Goal: Task Accomplishment & Management: Use online tool/utility

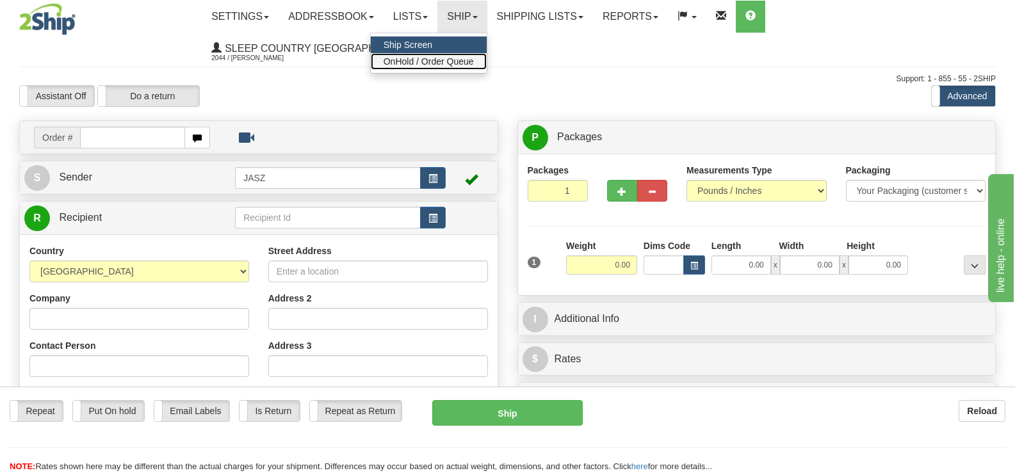
click at [487, 55] on link "OnHold / Order Queue" at bounding box center [429, 61] width 116 height 17
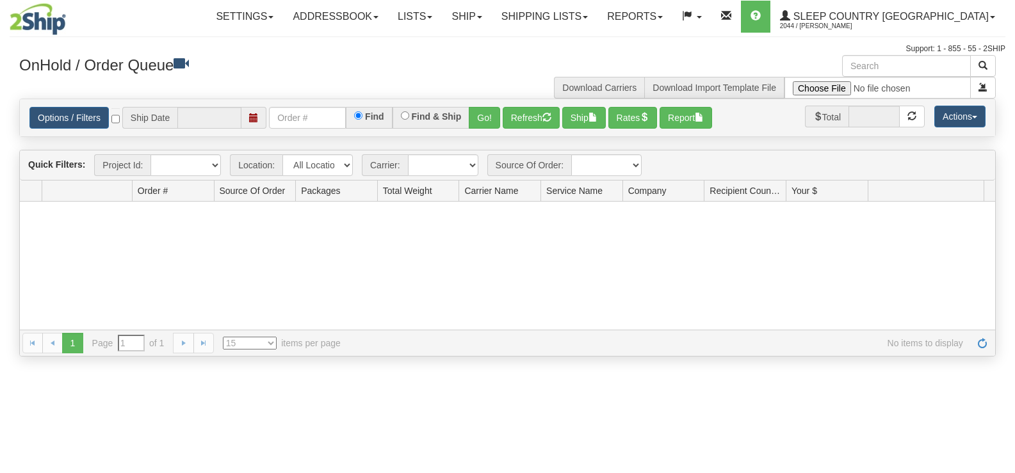
type input "[DATE]"
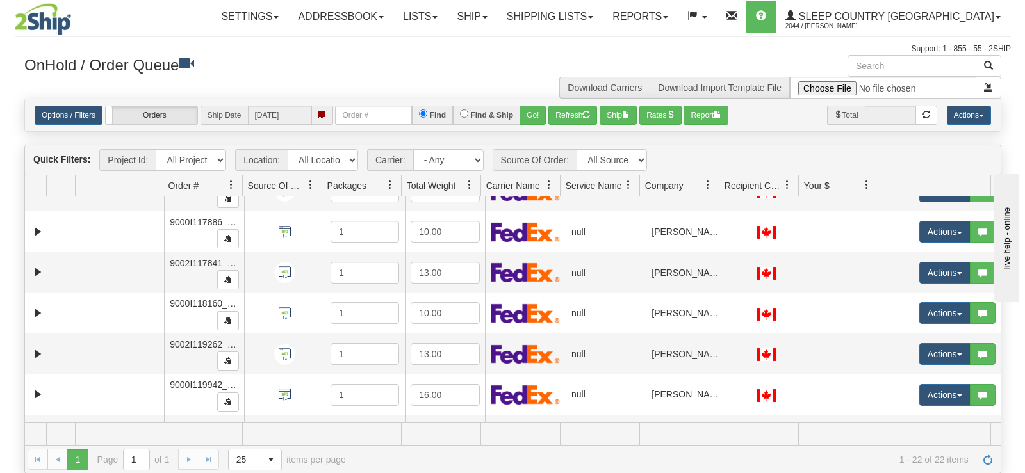
scroll to position [564, 0]
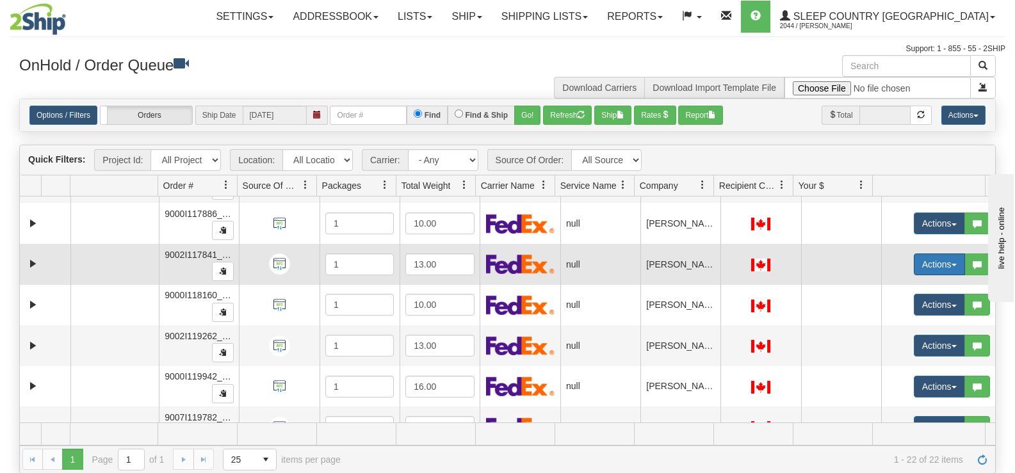
click at [926, 261] on button "Actions" at bounding box center [939, 265] width 51 height 22
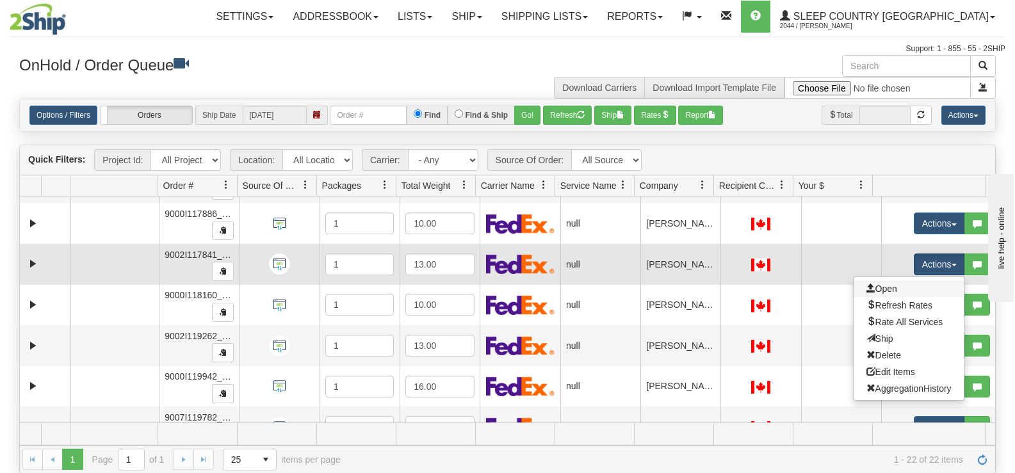
click at [907, 284] on link "Open" at bounding box center [909, 288] width 111 height 17
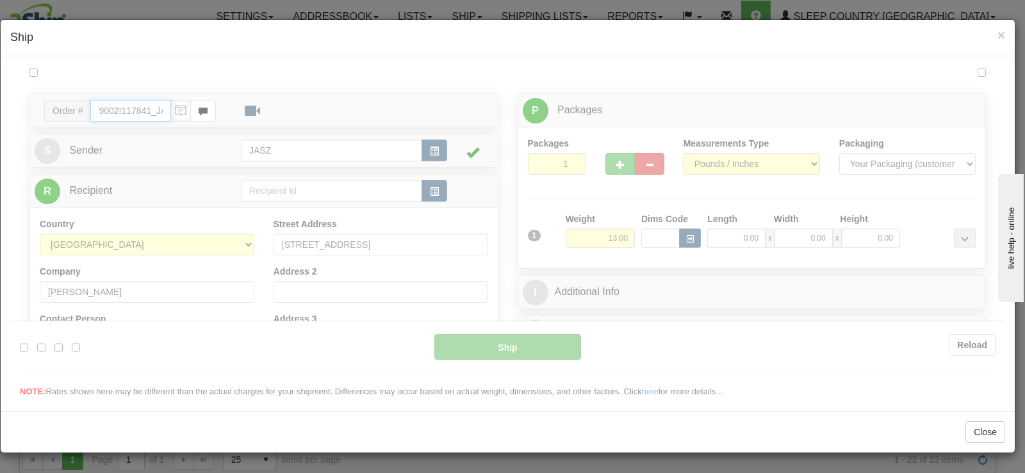
scroll to position [0, 0]
type input "12:02"
type input "16:00"
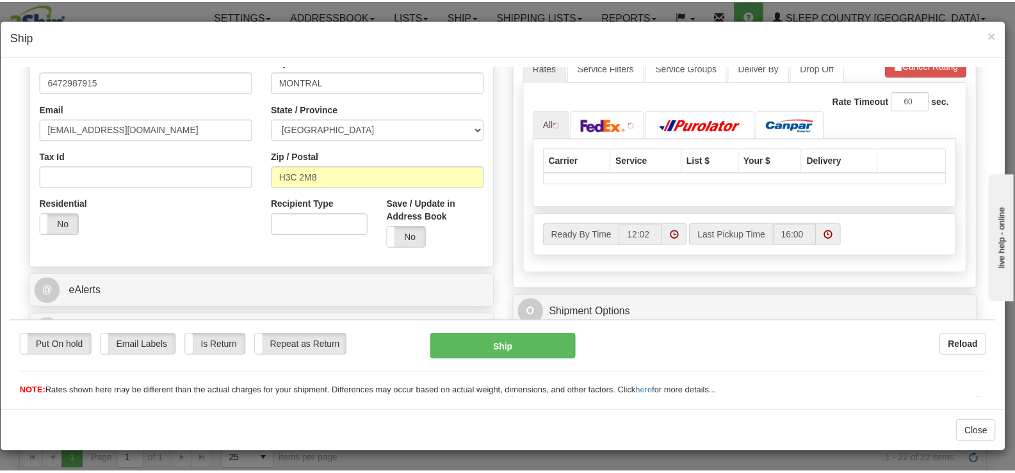
scroll to position [549, 0]
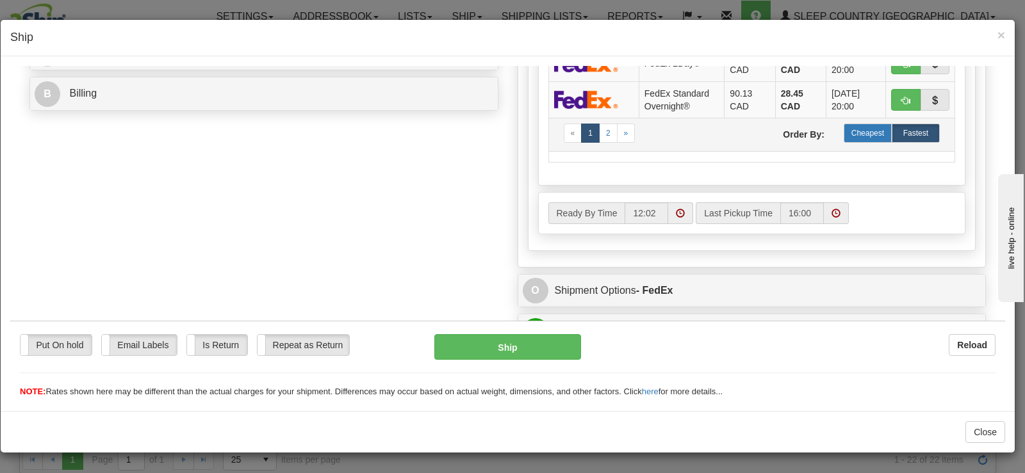
click at [853, 140] on label "Cheapest" at bounding box center [867, 132] width 48 height 19
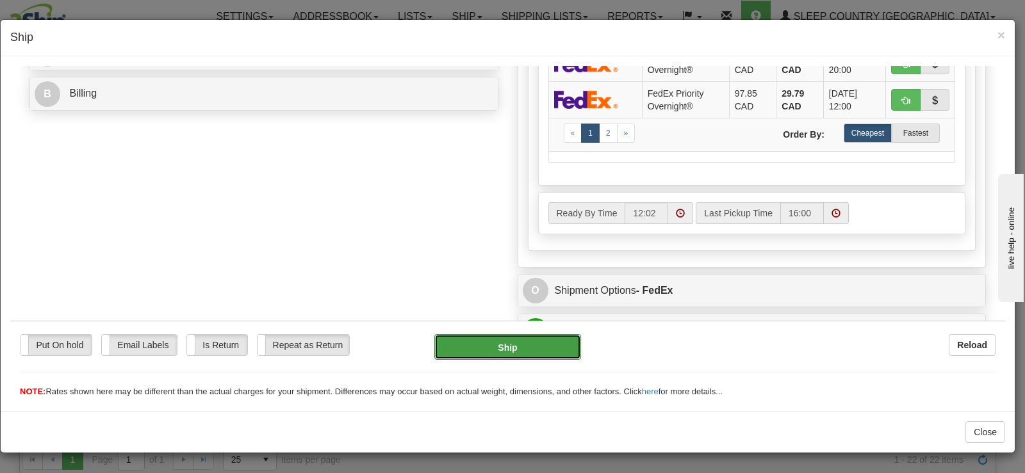
click at [565, 344] on button "Ship" at bounding box center [507, 347] width 147 height 26
type input "92"
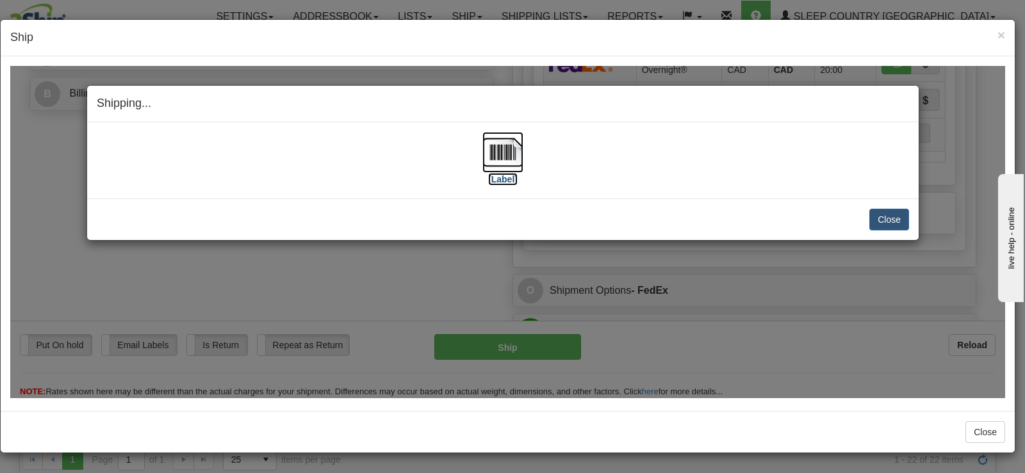
click at [498, 154] on img at bounding box center [502, 151] width 41 height 41
click at [887, 223] on button "Close" at bounding box center [889, 219] width 40 height 22
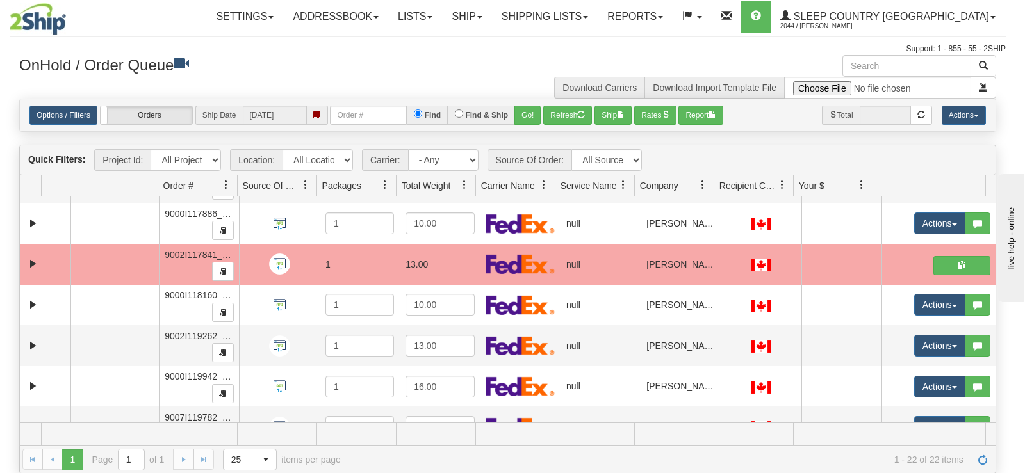
scroll to position [0, 0]
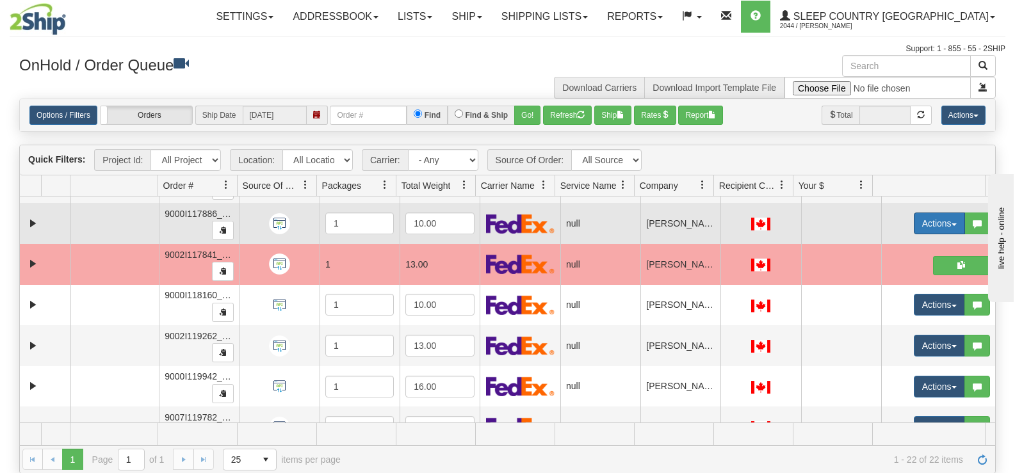
click at [914, 219] on button "Actions" at bounding box center [939, 224] width 51 height 22
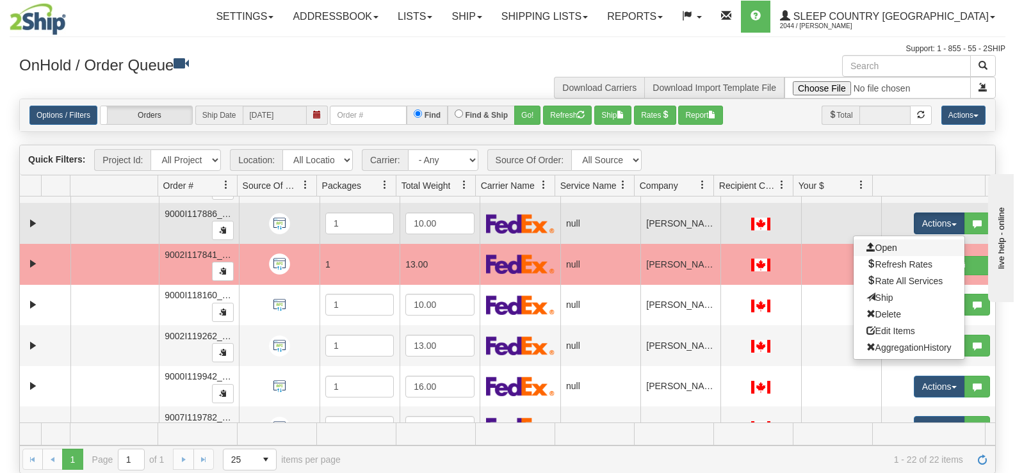
click at [890, 253] on link "Open" at bounding box center [909, 248] width 111 height 17
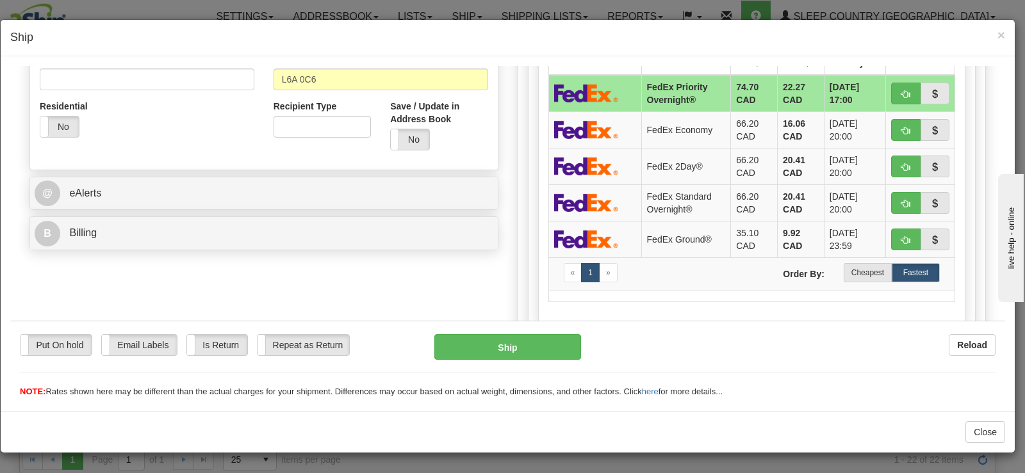
scroll to position [432, 0]
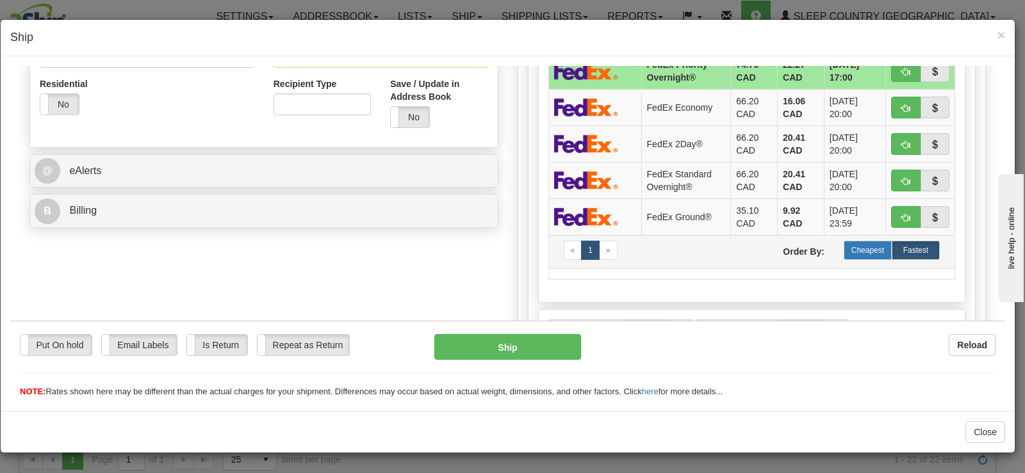
click at [865, 254] on label "Cheapest" at bounding box center [867, 249] width 48 height 19
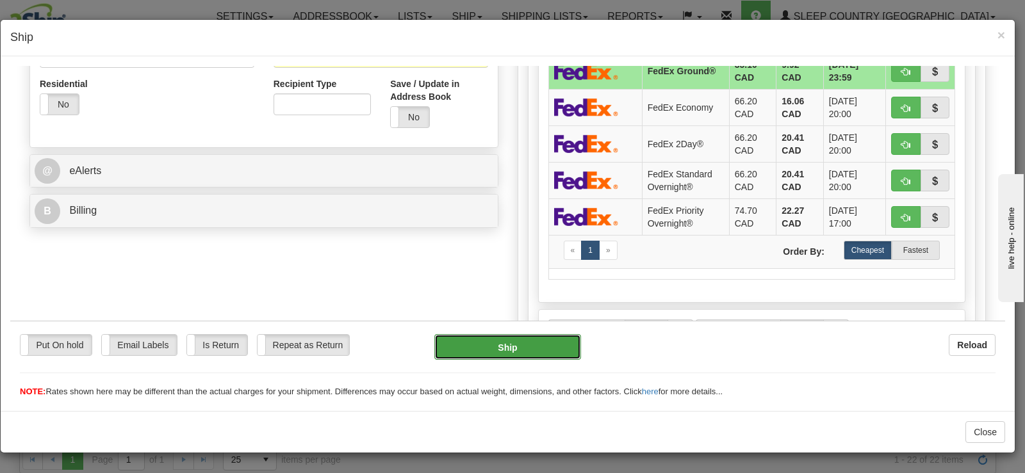
click at [496, 343] on button "Ship" at bounding box center [507, 347] width 147 height 26
type input "92"
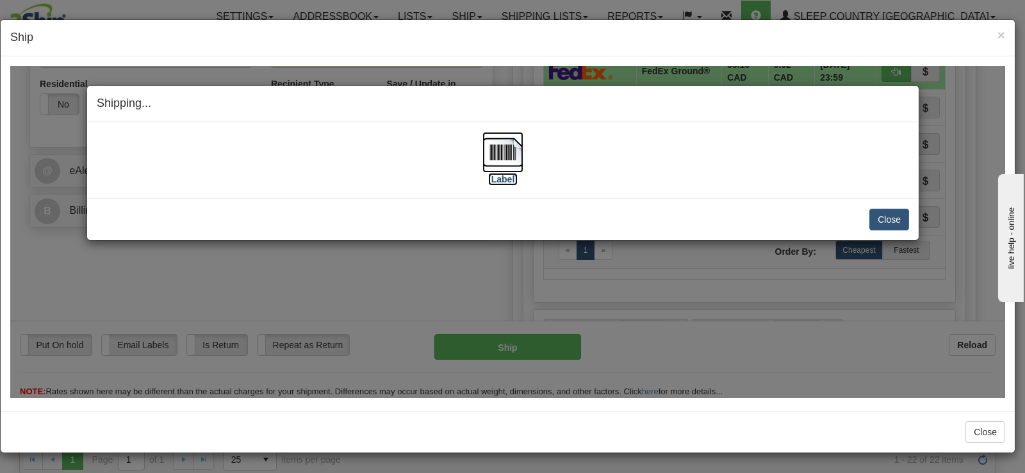
click at [500, 180] on label "[Label]" at bounding box center [502, 178] width 29 height 13
click at [879, 216] on button "Close" at bounding box center [889, 219] width 40 height 22
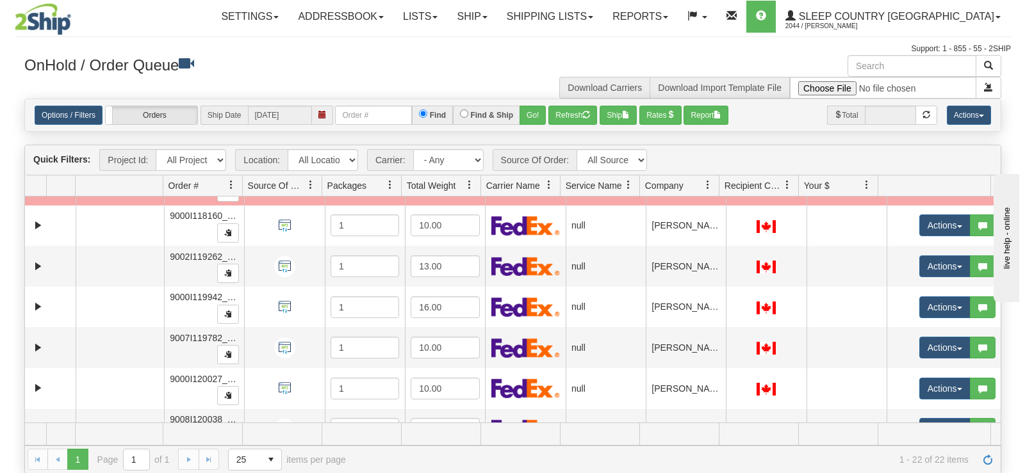
scroll to position [670, 0]
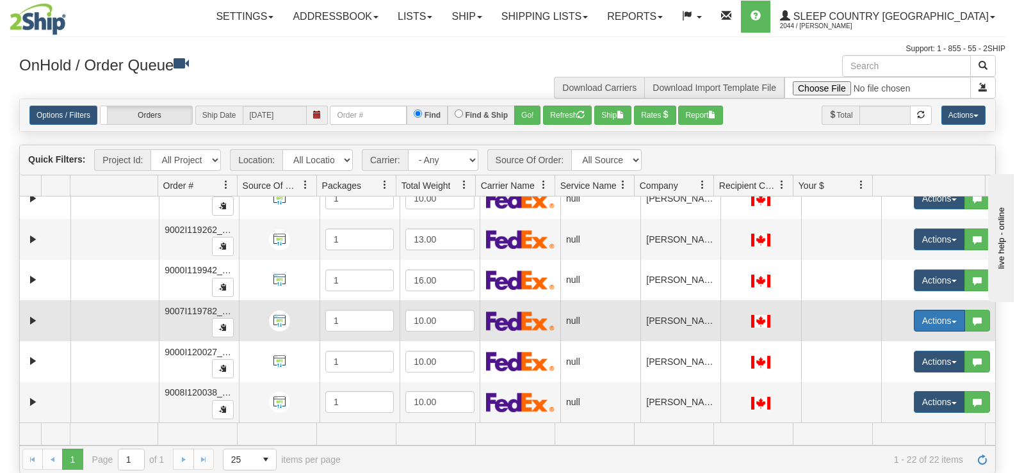
click at [914, 311] on button "Actions" at bounding box center [939, 321] width 51 height 22
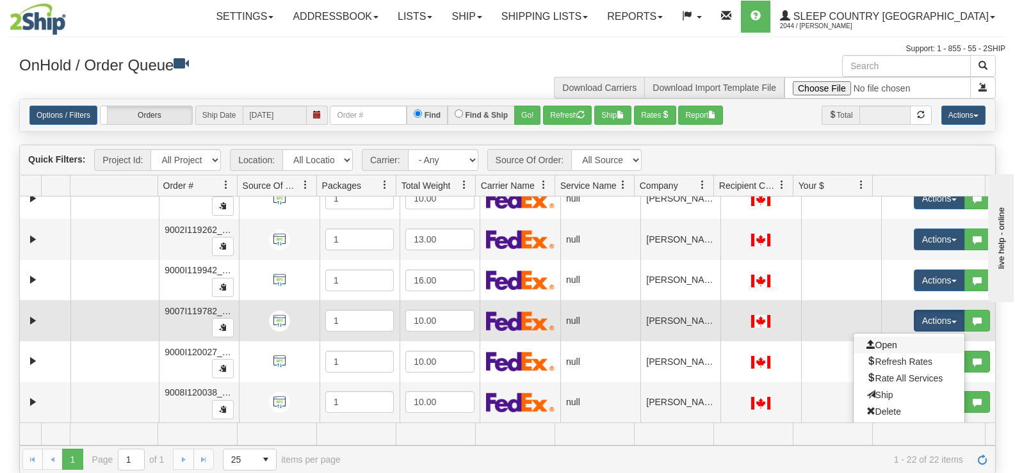
click at [898, 343] on link "Open" at bounding box center [909, 345] width 111 height 17
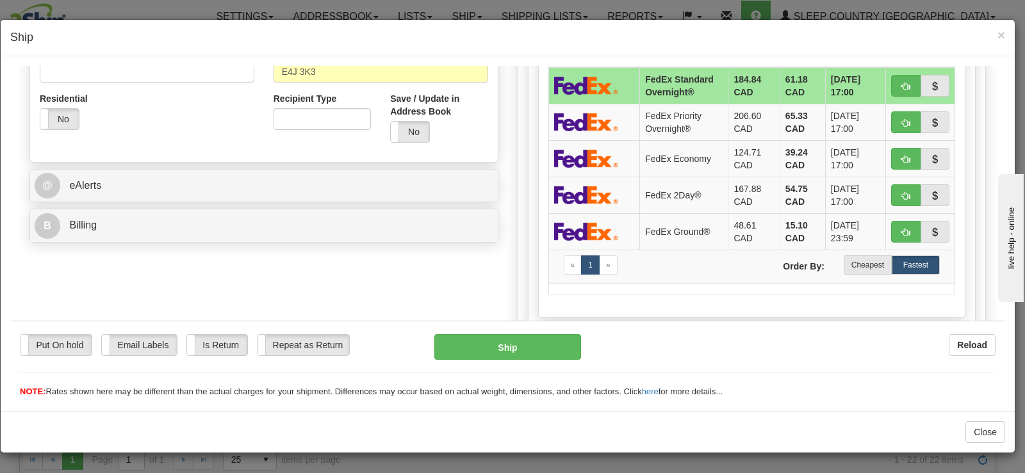
scroll to position [424, 0]
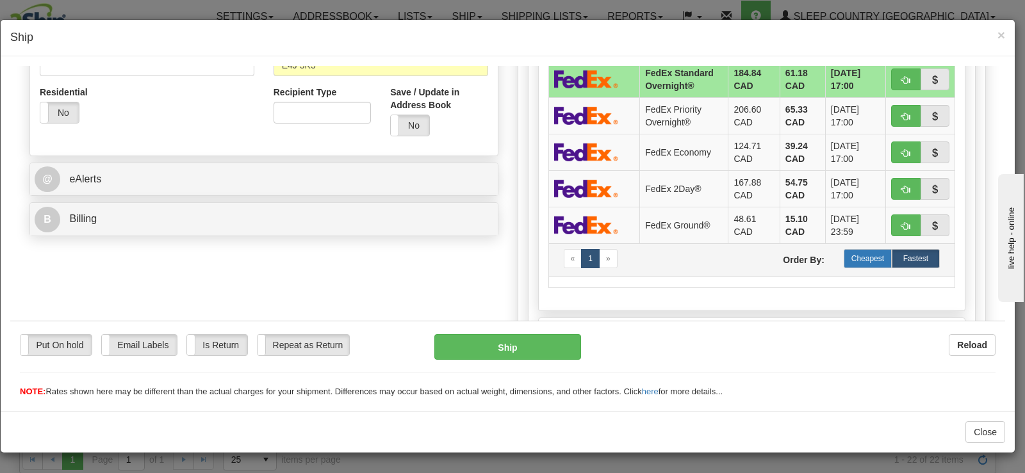
click at [866, 265] on label "Cheapest" at bounding box center [867, 257] width 48 height 19
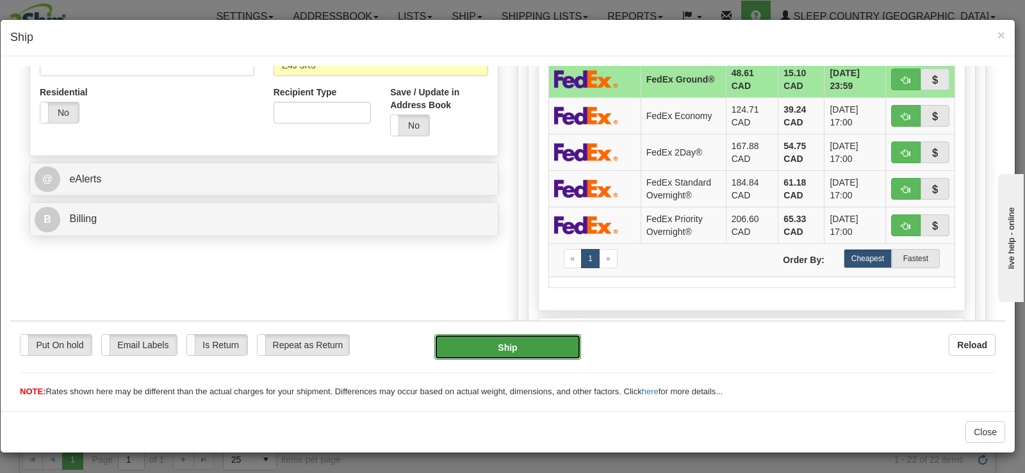
click at [514, 357] on button "Ship" at bounding box center [507, 347] width 147 height 26
type input "92"
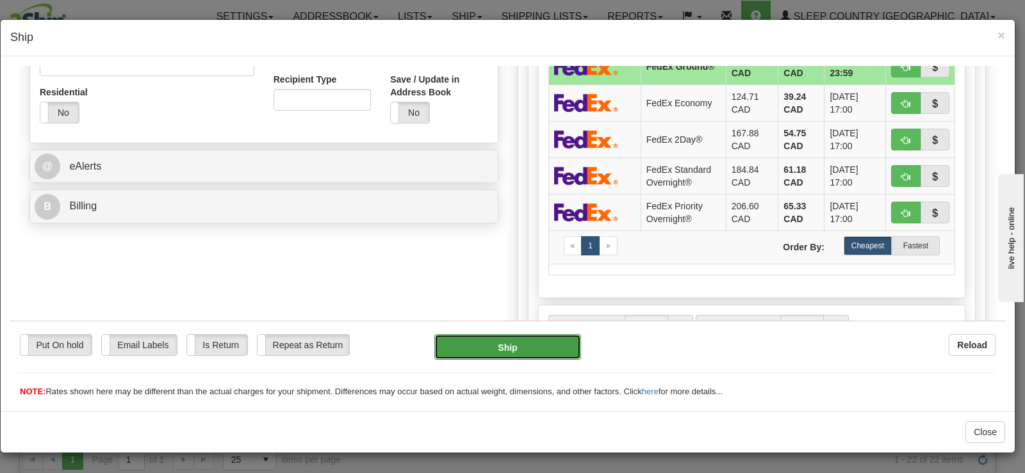
click at [478, 342] on button "Ship" at bounding box center [507, 347] width 147 height 26
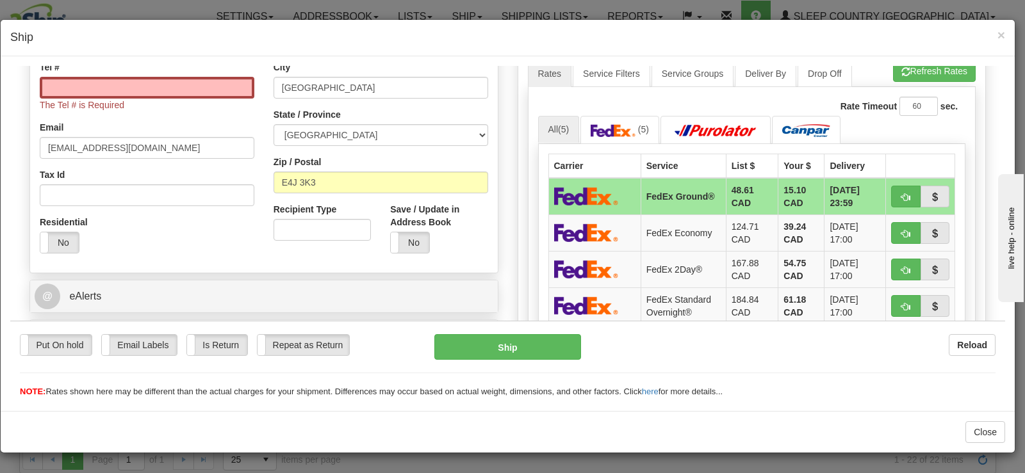
scroll to position [309, 0]
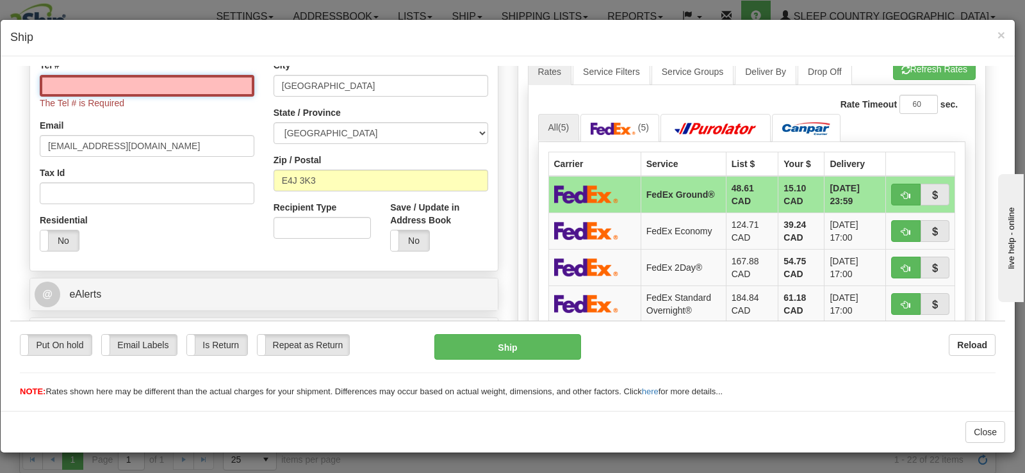
click at [156, 90] on input "Tel #" at bounding box center [147, 85] width 215 height 22
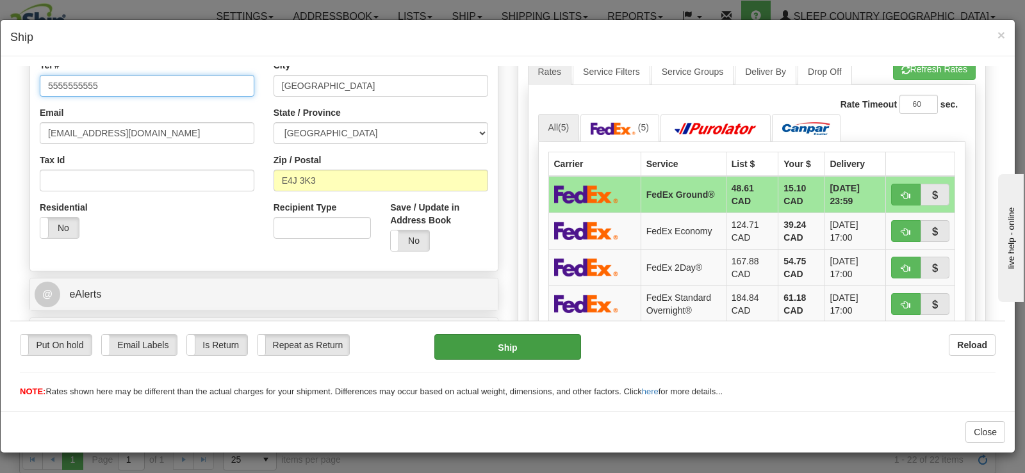
type input "5555555555"
click at [514, 336] on button "Ship" at bounding box center [507, 347] width 147 height 26
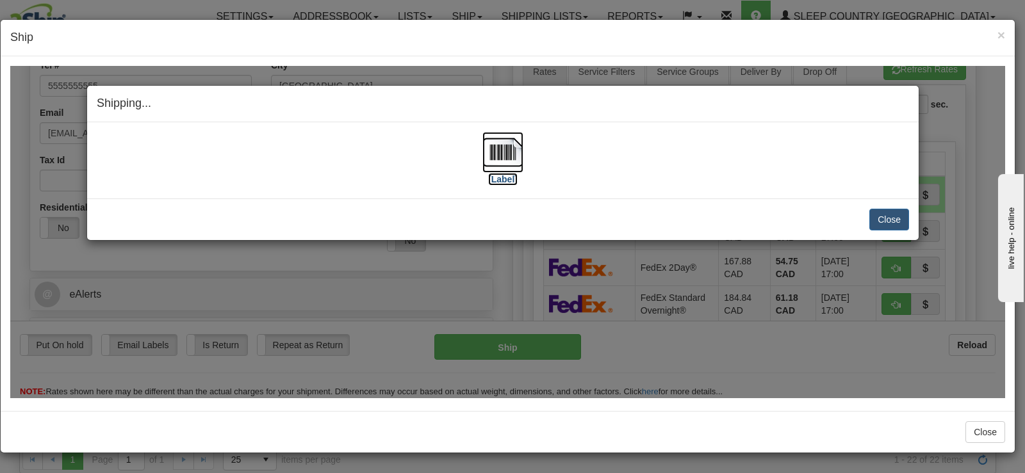
click at [497, 153] on img at bounding box center [502, 151] width 41 height 41
click at [888, 216] on button "Close" at bounding box center [889, 219] width 40 height 22
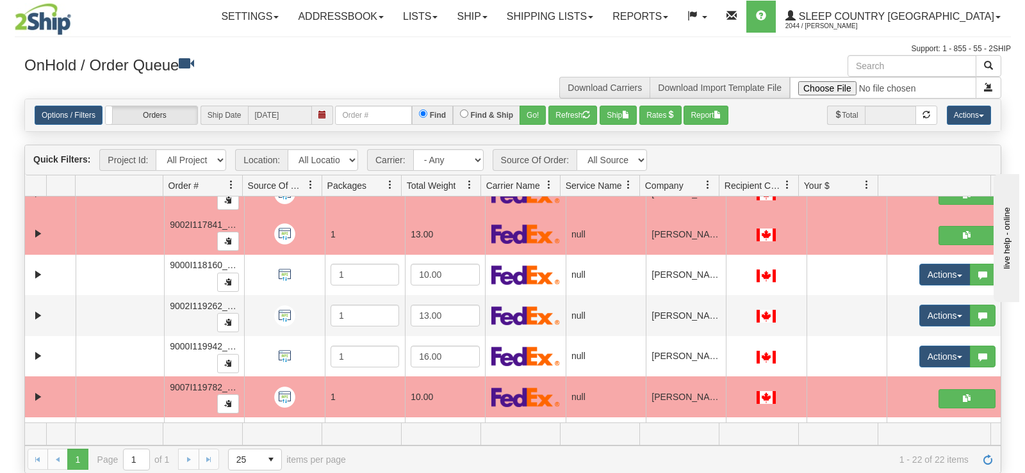
scroll to position [588, 0]
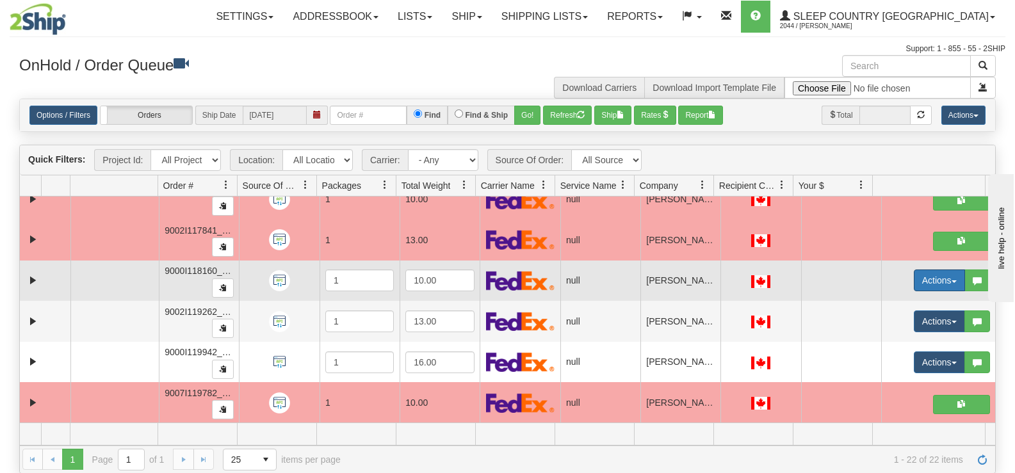
click at [937, 282] on button "Actions" at bounding box center [939, 281] width 51 height 22
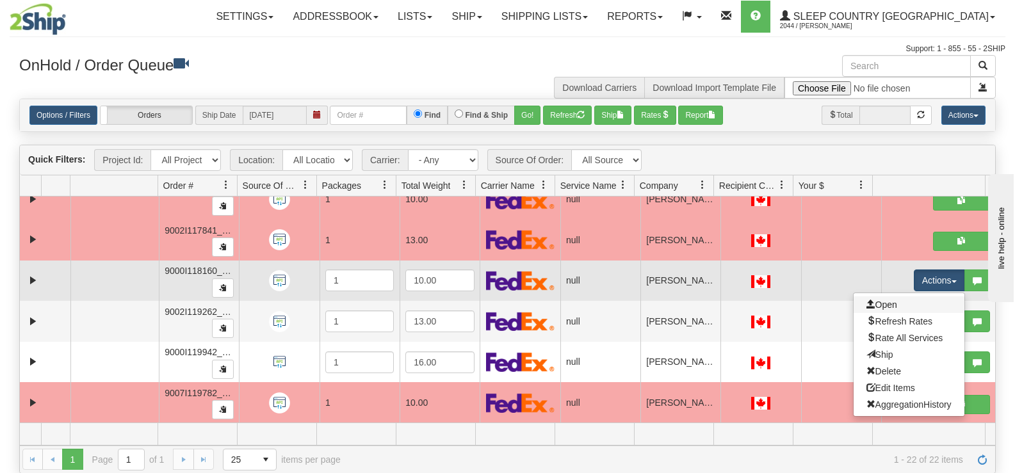
click at [900, 298] on link "Open" at bounding box center [909, 305] width 111 height 17
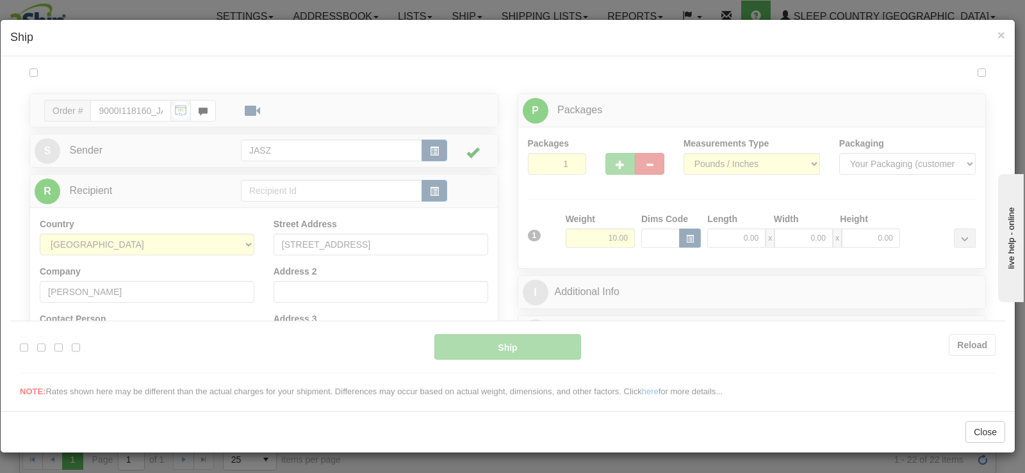
scroll to position [0, 0]
type input "12:17"
type input "16:00"
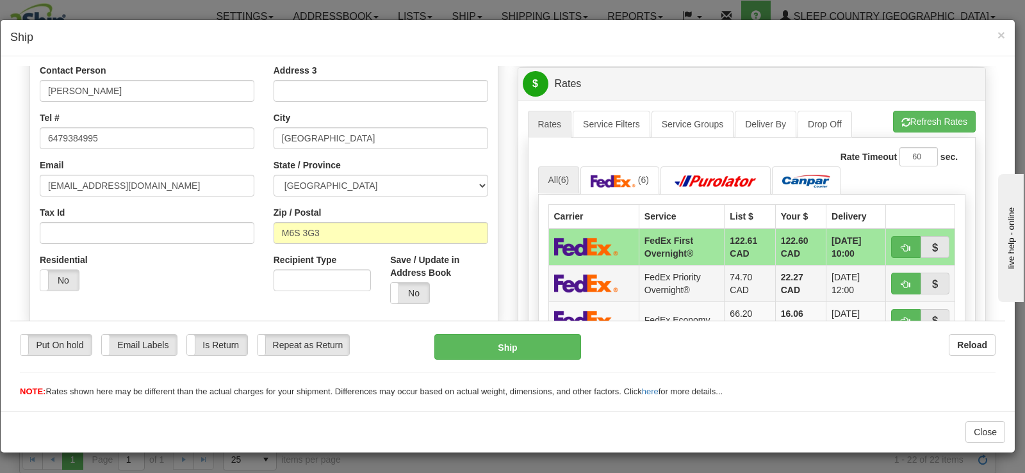
scroll to position [512, 0]
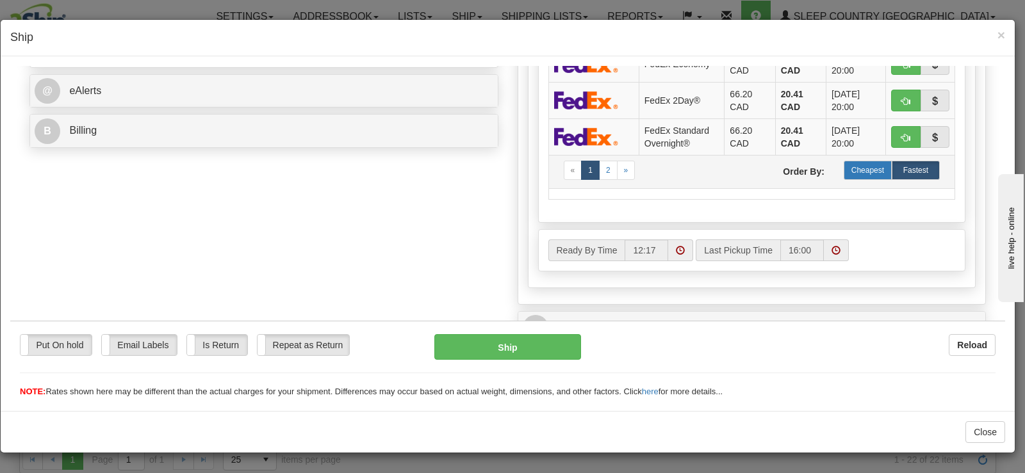
click at [865, 169] on label "Cheapest" at bounding box center [867, 169] width 48 height 19
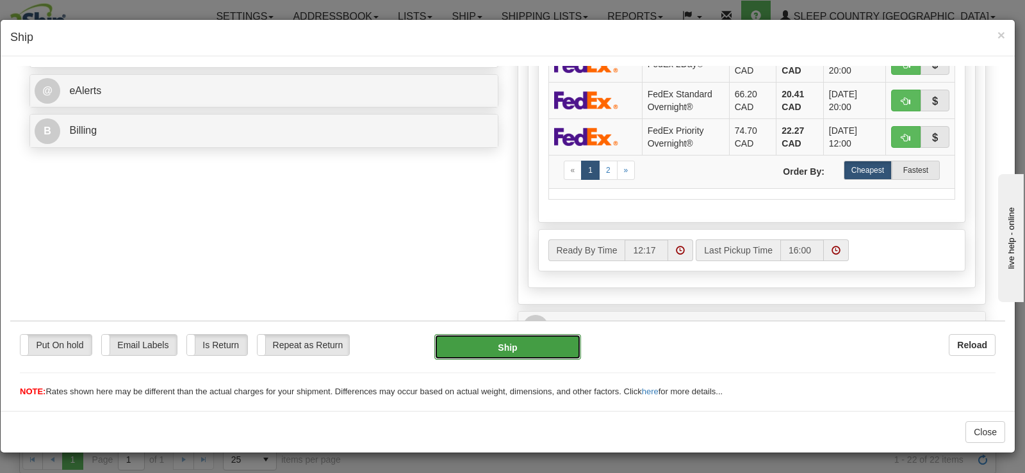
click at [478, 341] on button "Ship" at bounding box center [507, 347] width 147 height 26
type input "92"
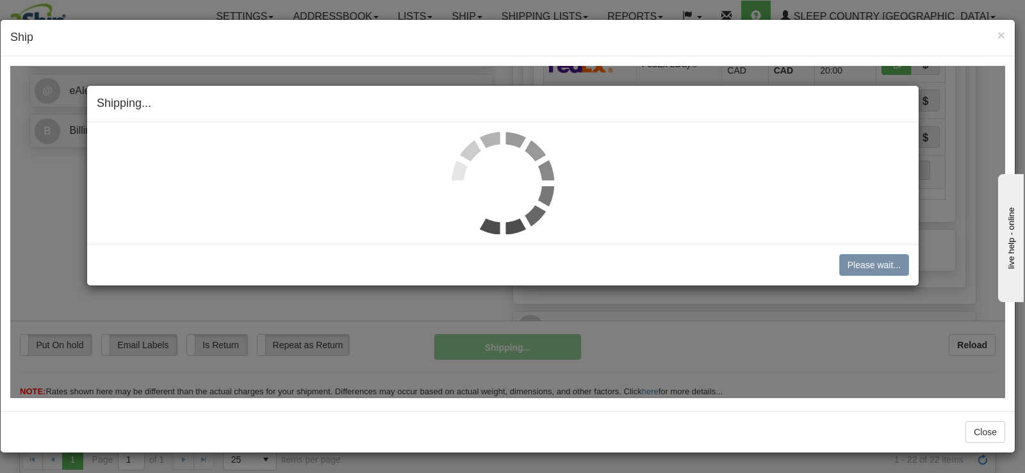
click at [479, 156] on img at bounding box center [502, 182] width 102 height 102
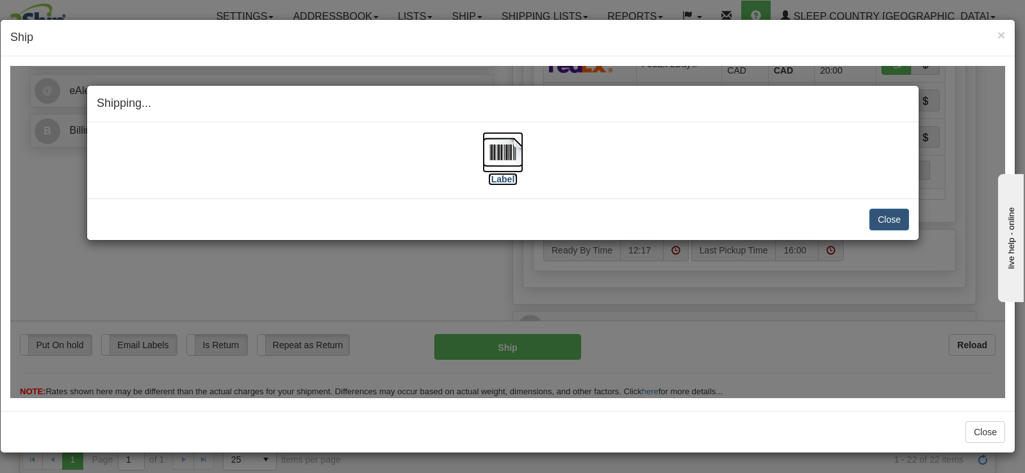
click at [504, 153] on img at bounding box center [502, 151] width 41 height 41
click at [891, 220] on button "Close" at bounding box center [889, 219] width 40 height 22
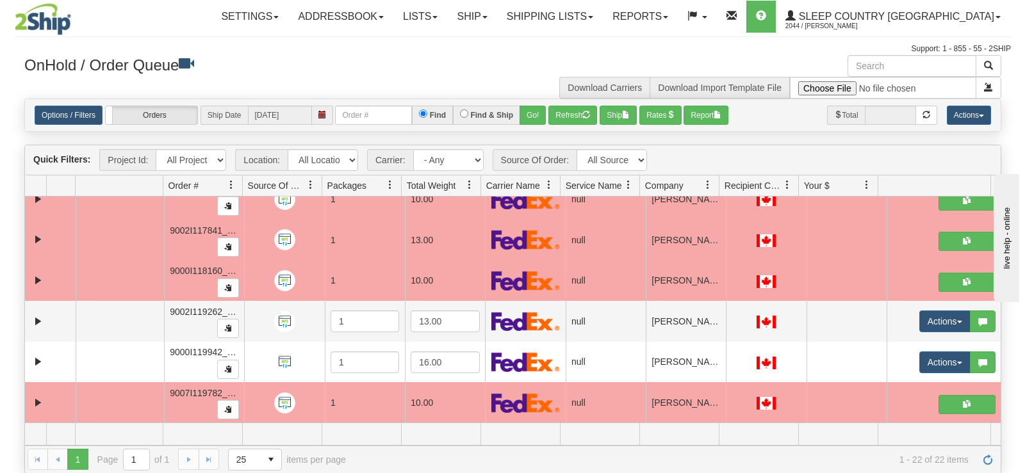
scroll to position [670, 0]
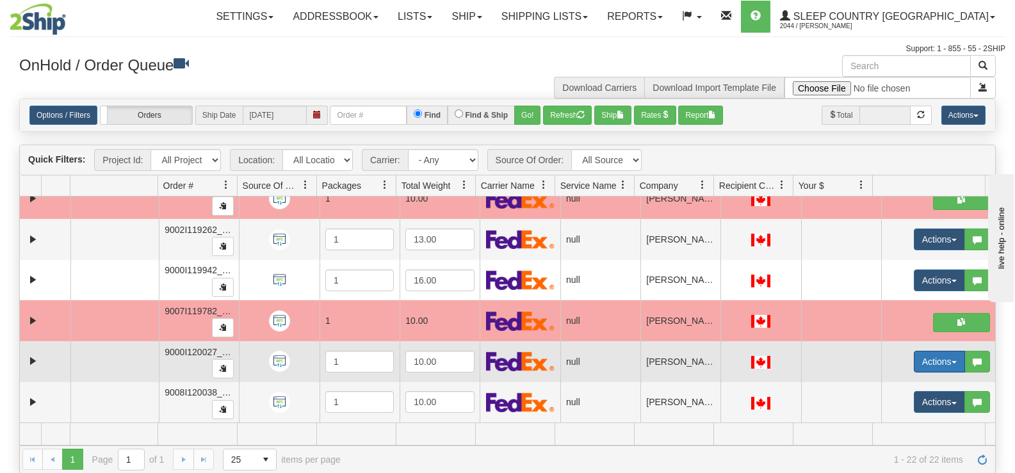
click at [934, 362] on button "Actions" at bounding box center [939, 362] width 51 height 22
click at [896, 387] on link "Open" at bounding box center [909, 386] width 111 height 17
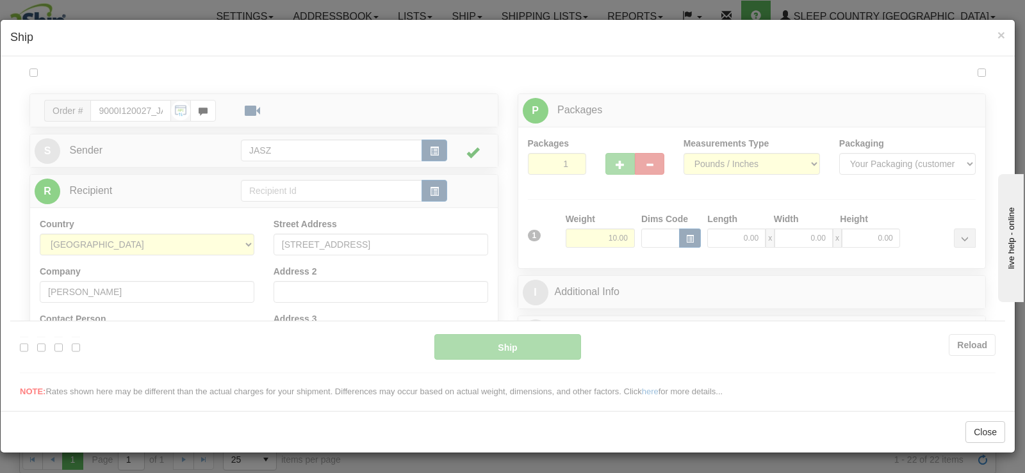
scroll to position [0, 0]
type input "12:18"
type input "16:00"
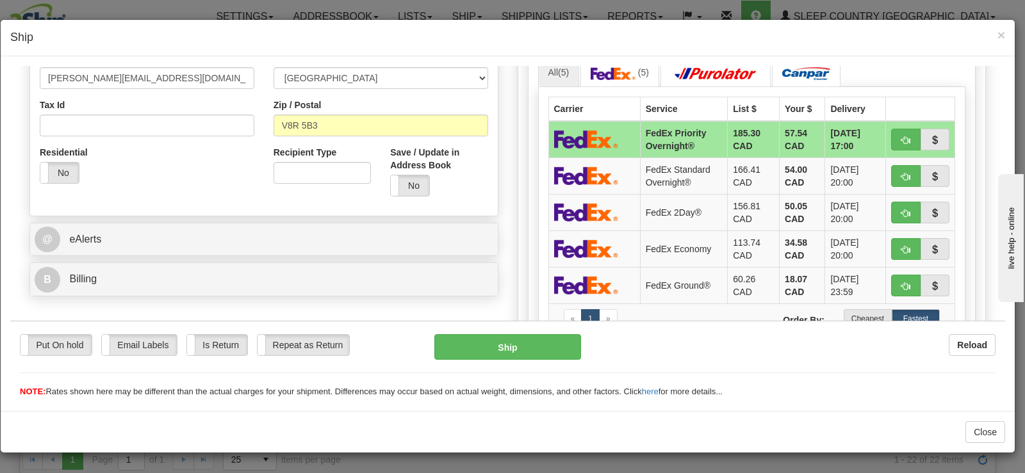
scroll to position [399, 0]
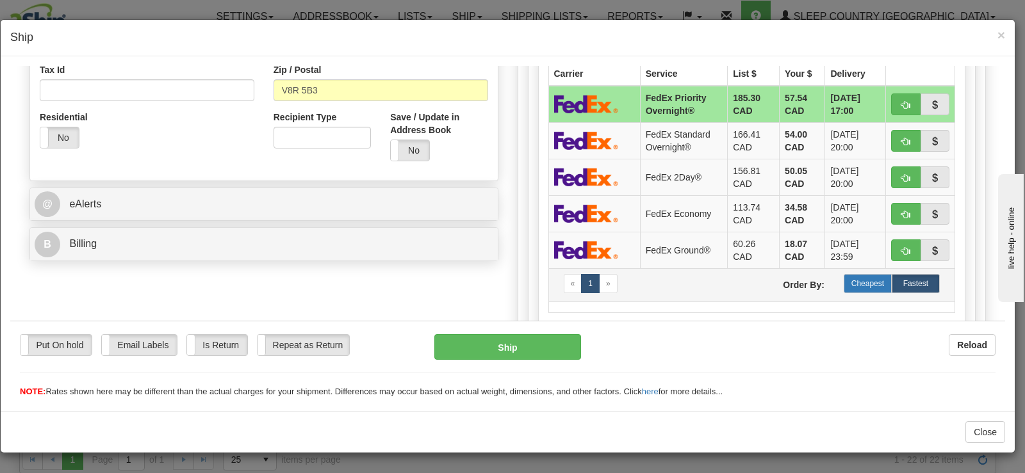
click at [863, 277] on label "Cheapest" at bounding box center [867, 282] width 48 height 19
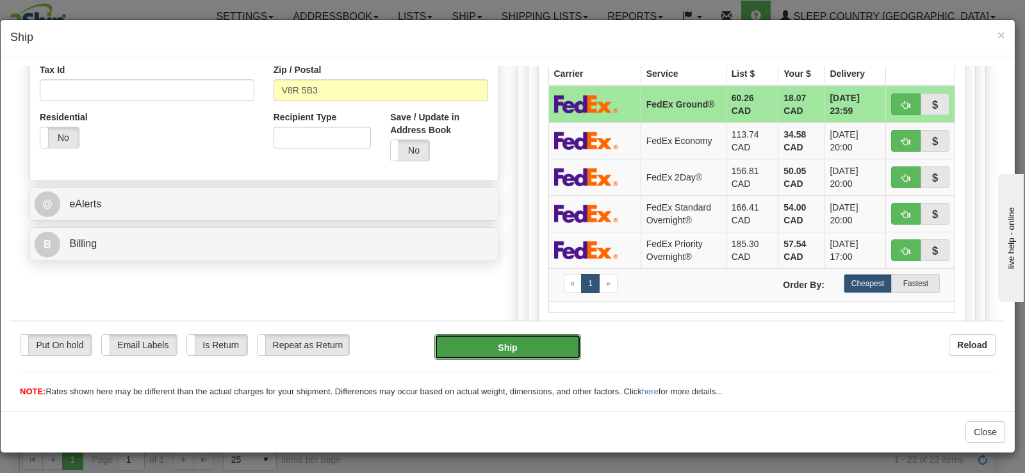
click at [533, 342] on button "Ship" at bounding box center [507, 347] width 147 height 26
type input "92"
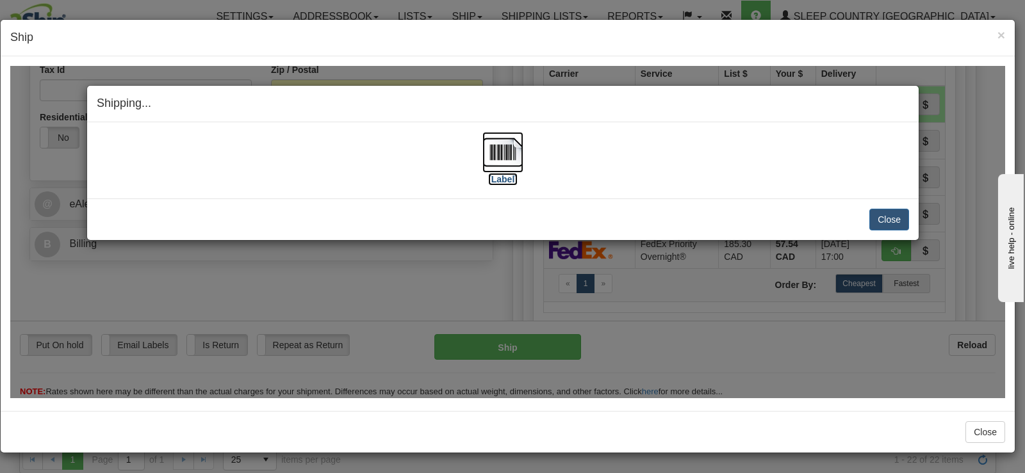
click at [507, 157] on img at bounding box center [502, 151] width 41 height 41
click at [879, 220] on button "Close" at bounding box center [889, 219] width 40 height 22
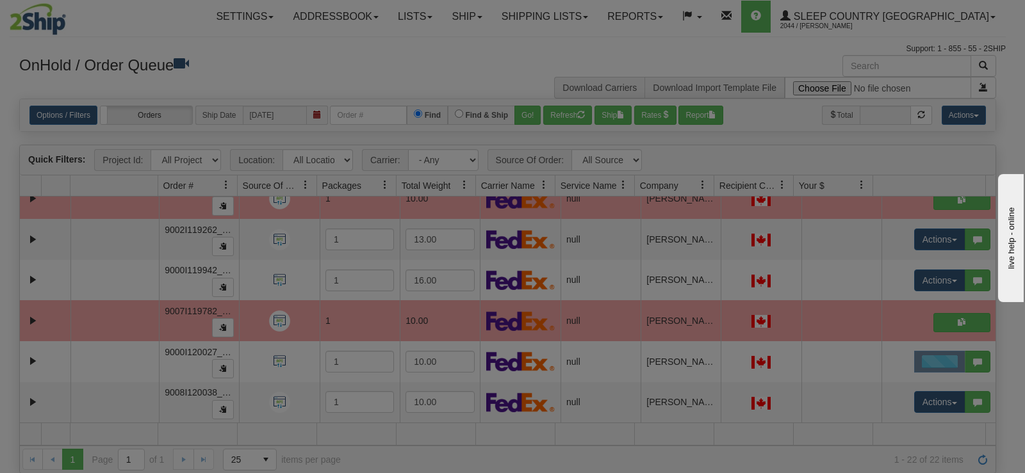
scroll to position [0, 0]
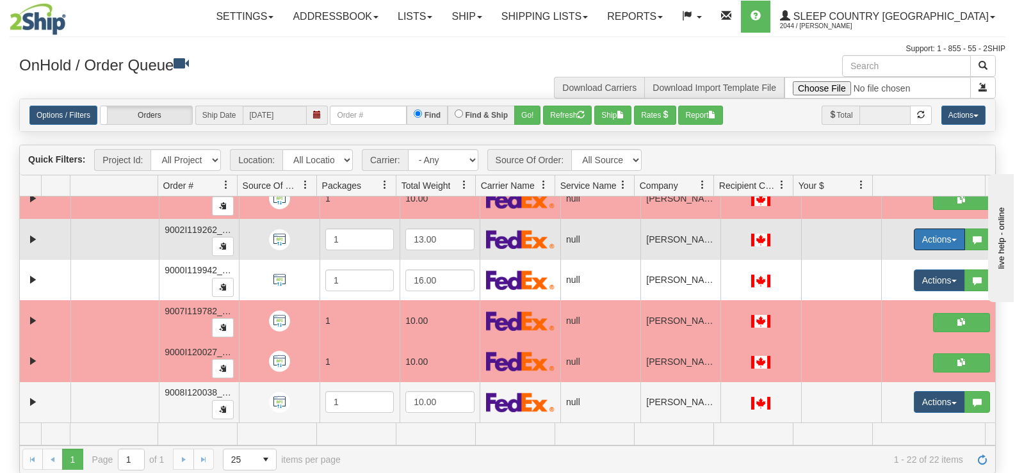
drag, startPoint x: 932, startPoint y: 238, endPoint x: 887, endPoint y: 254, distance: 47.8
click at [927, 241] on button "Actions" at bounding box center [939, 240] width 51 height 22
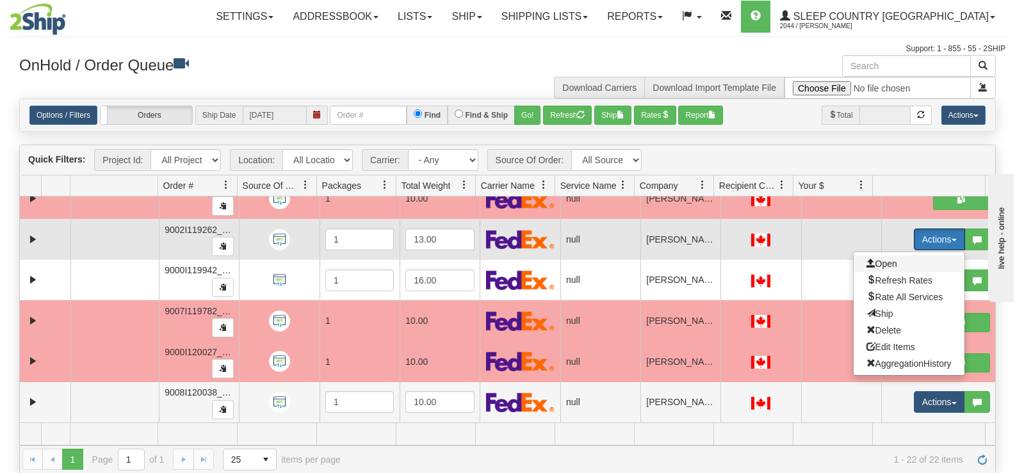
click at [866, 259] on span "Open" at bounding box center [881, 264] width 31 height 10
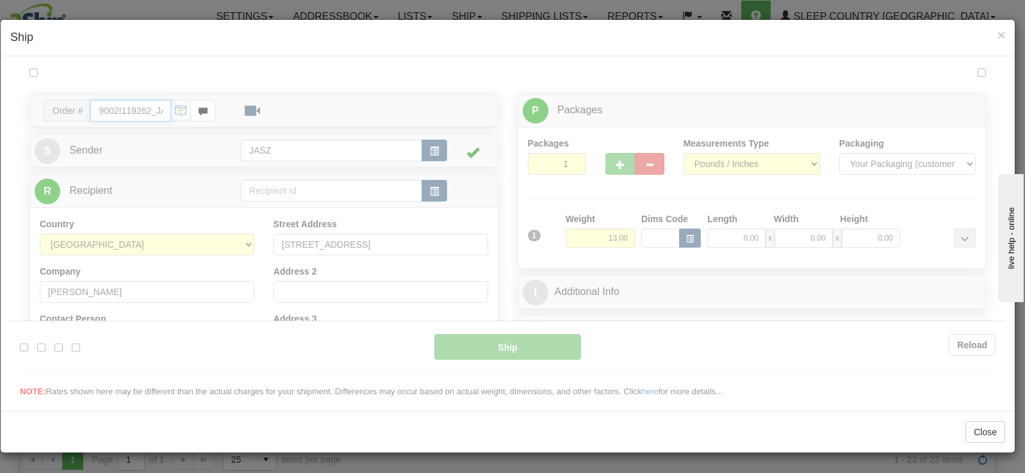
type input "12:19"
type input "16:00"
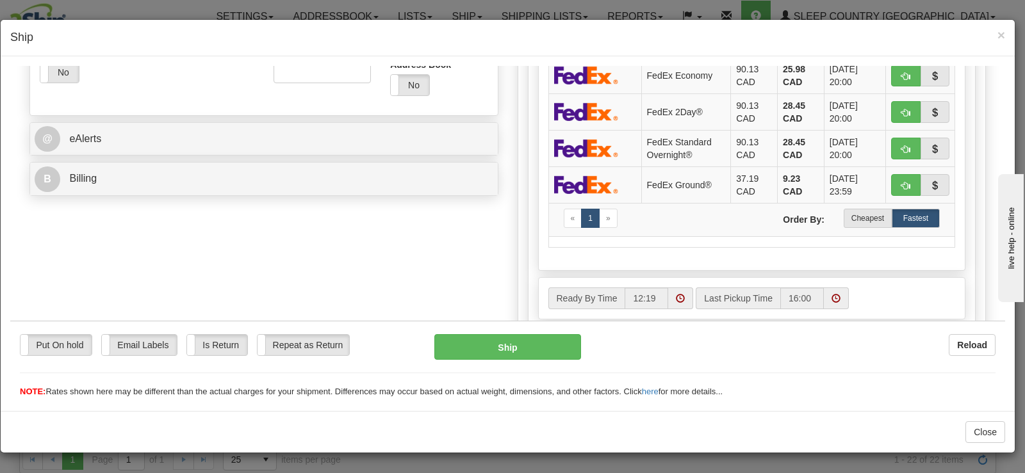
scroll to position [469, 0]
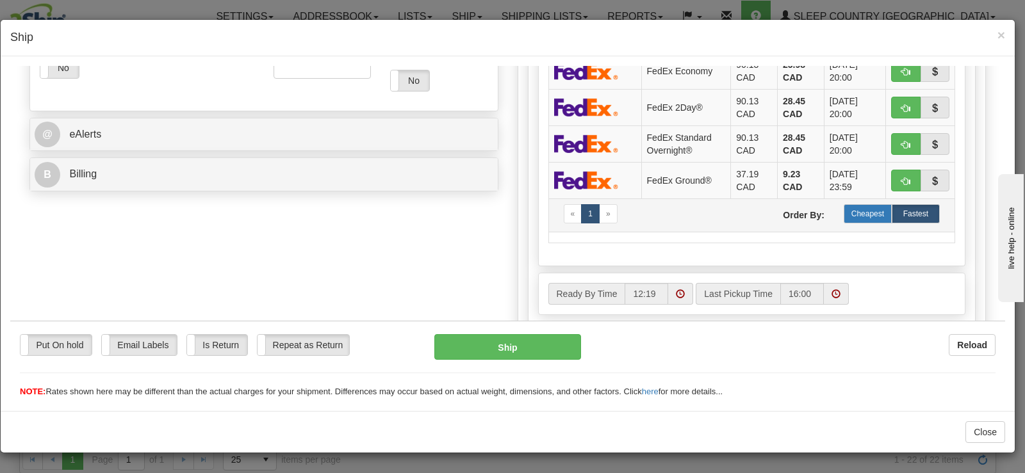
click at [856, 215] on label "Cheapest" at bounding box center [867, 213] width 48 height 19
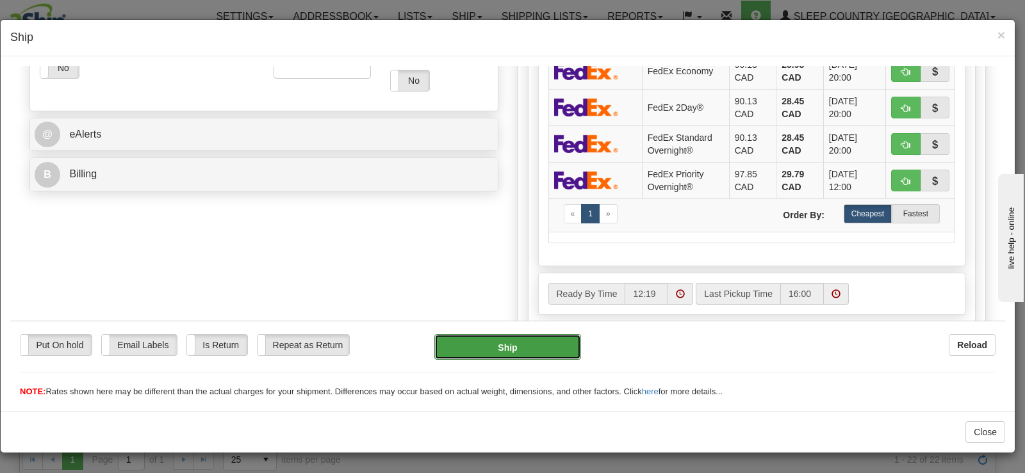
click at [509, 344] on button "Ship" at bounding box center [507, 347] width 147 height 26
type input "92"
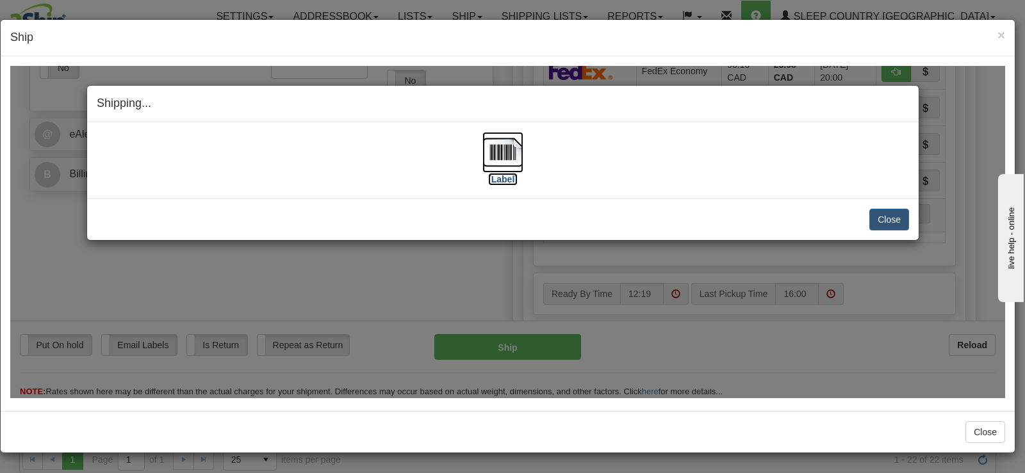
click at [510, 145] on img at bounding box center [502, 151] width 41 height 41
click at [896, 219] on button "Close" at bounding box center [889, 219] width 40 height 22
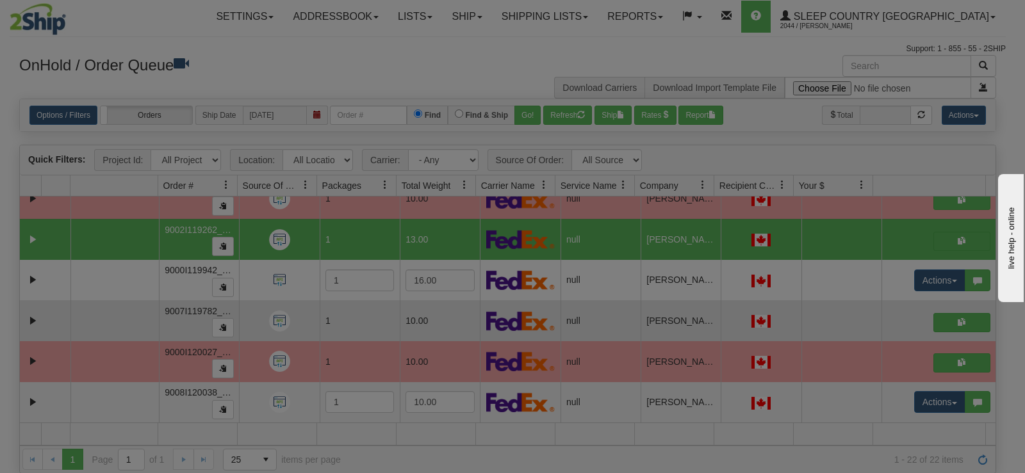
scroll to position [0, 0]
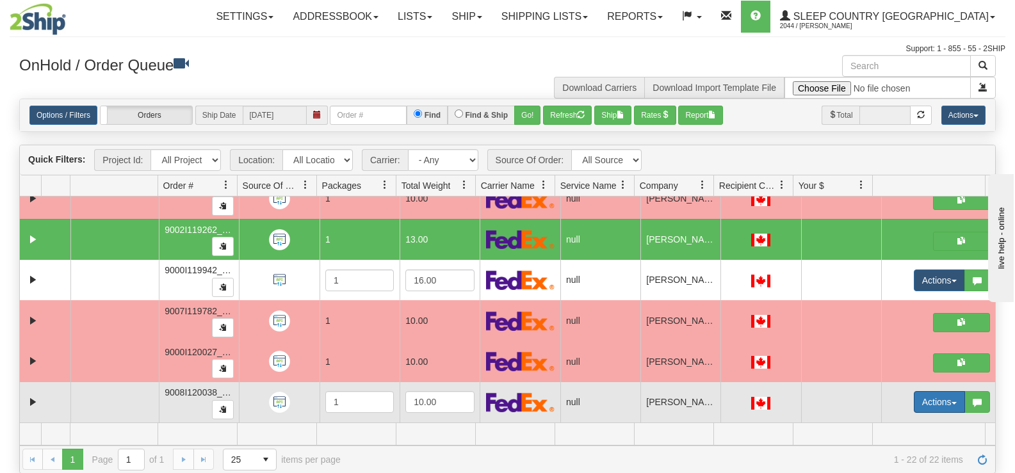
click at [932, 405] on button "Actions" at bounding box center [939, 402] width 51 height 22
click at [866, 420] on link "Open" at bounding box center [909, 426] width 111 height 17
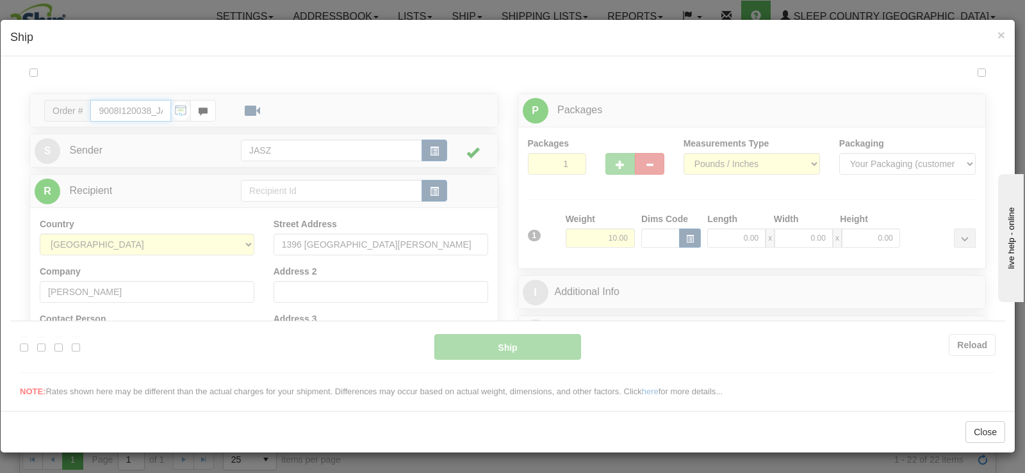
type input "12:20"
type input "16:00"
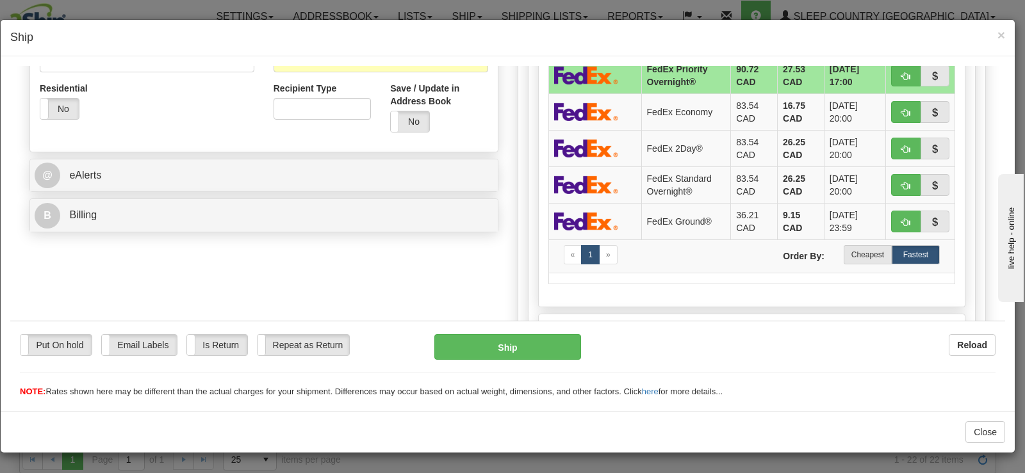
scroll to position [452, 0]
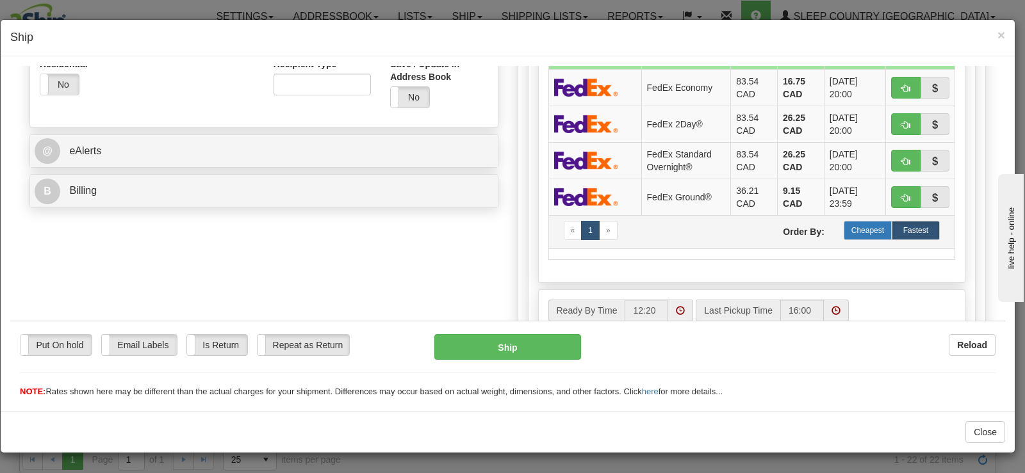
click at [848, 231] on label "Cheapest" at bounding box center [867, 229] width 48 height 19
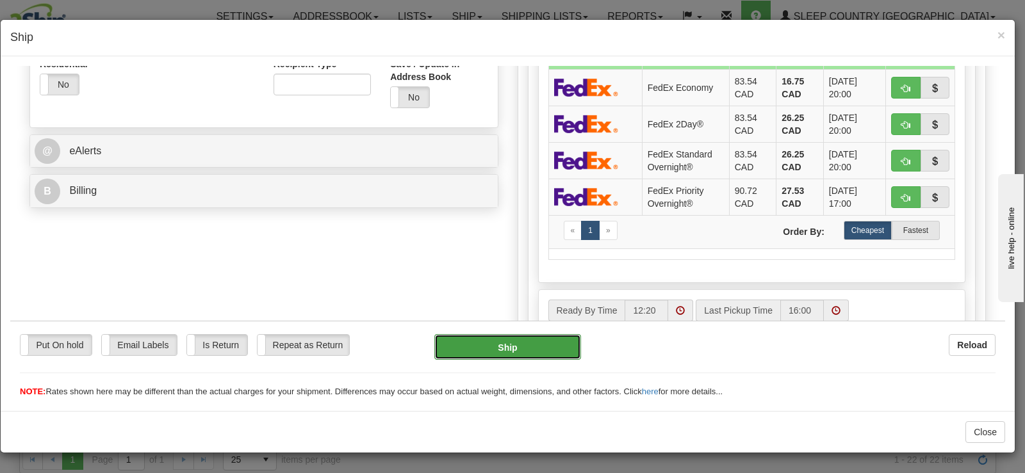
click at [459, 346] on button "Ship" at bounding box center [507, 347] width 147 height 26
type input "92"
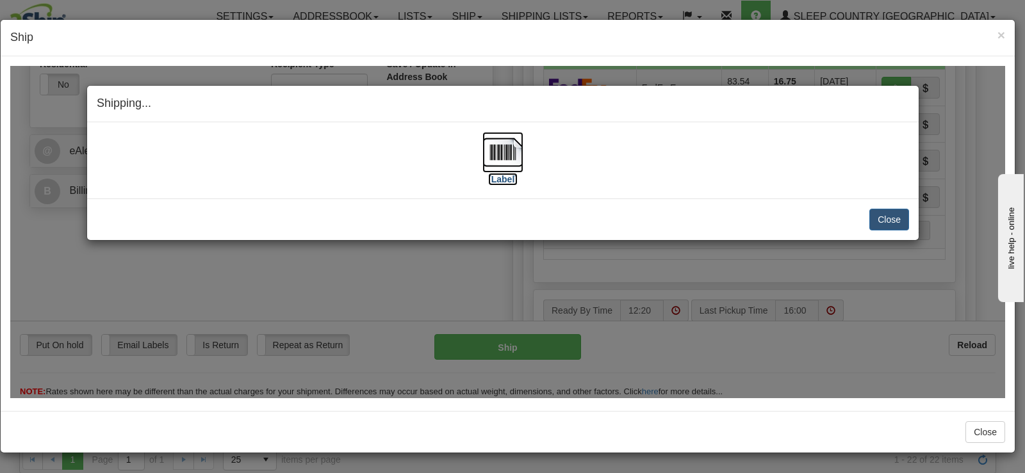
click at [497, 154] on img at bounding box center [502, 151] width 41 height 41
click at [888, 222] on button "Close" at bounding box center [889, 219] width 40 height 22
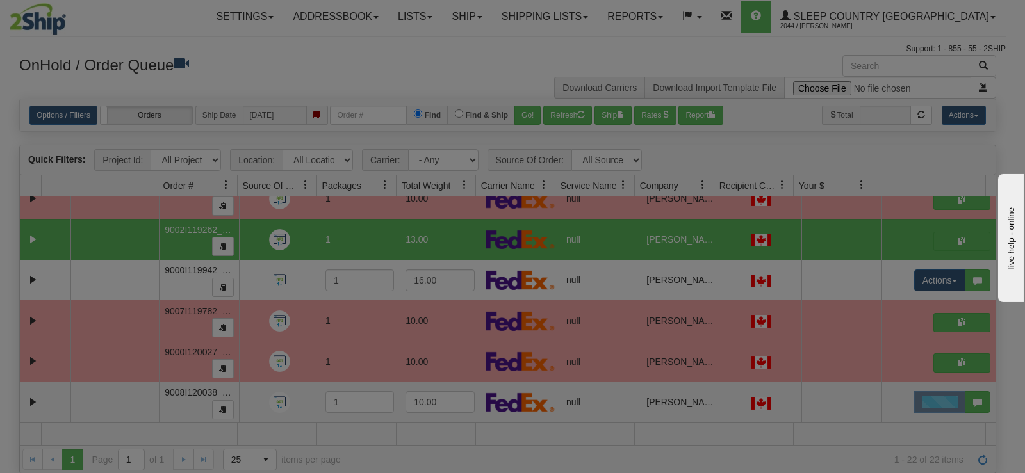
scroll to position [0, 0]
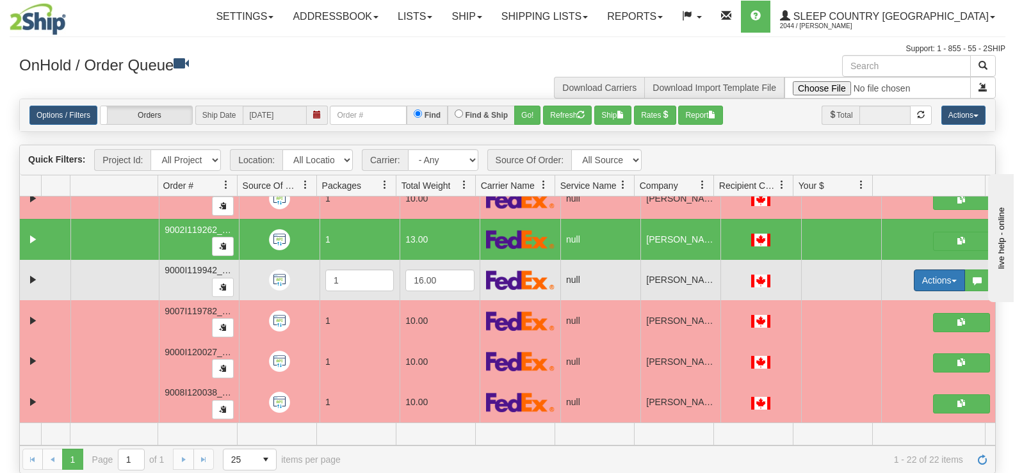
click at [922, 282] on button "Actions" at bounding box center [939, 281] width 51 height 22
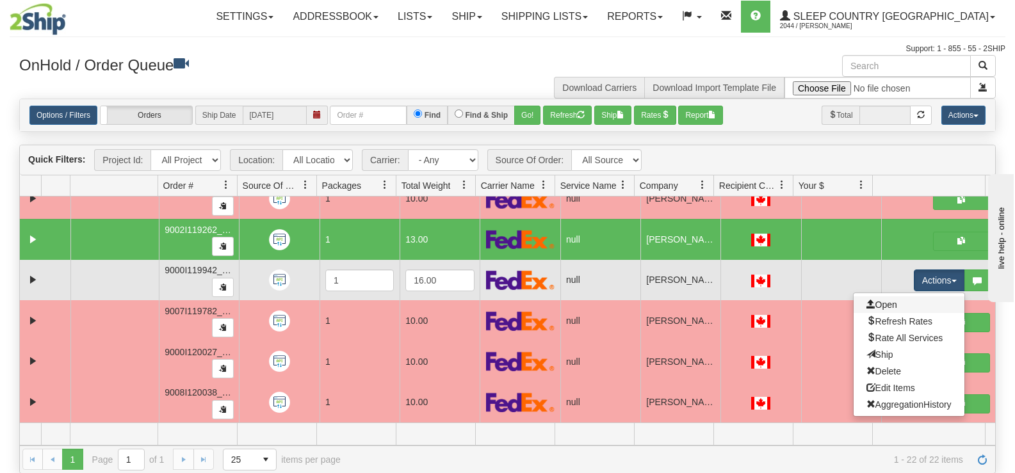
click at [899, 308] on link "Open" at bounding box center [909, 305] width 111 height 17
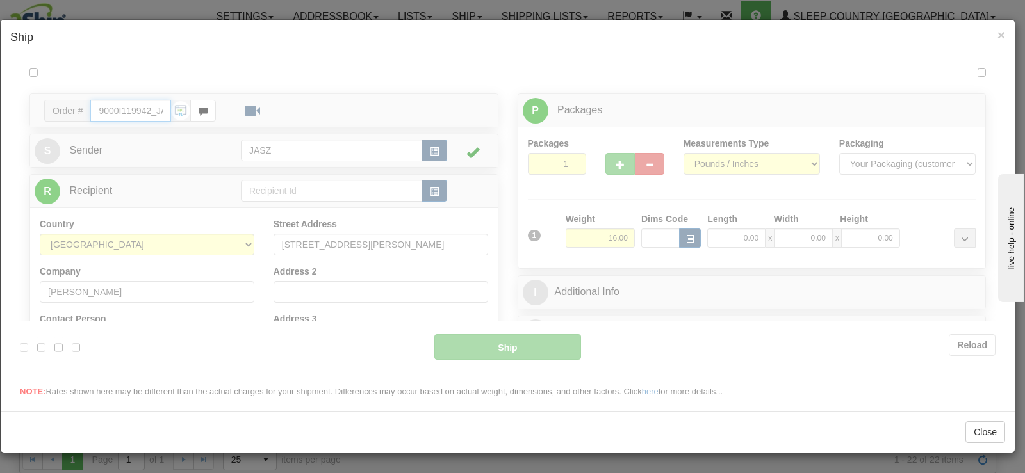
type input "12:21"
type input "16:00"
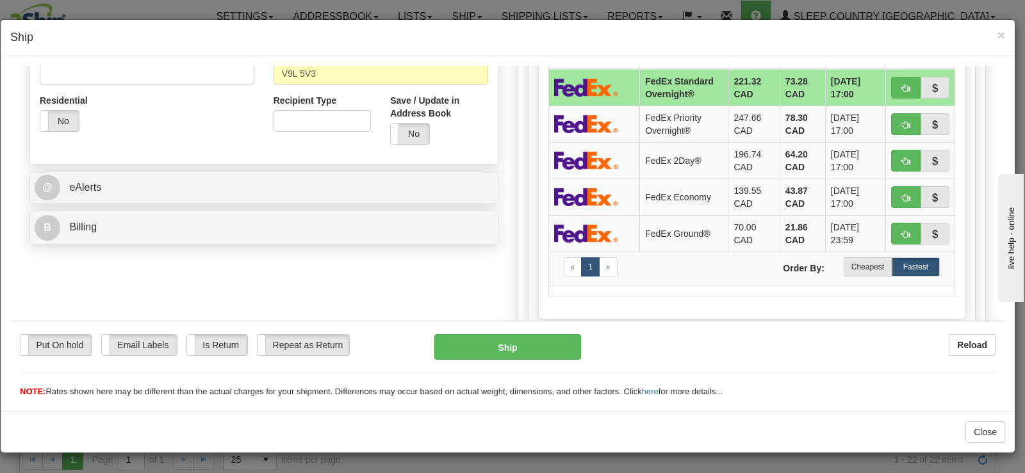
scroll to position [384, 0]
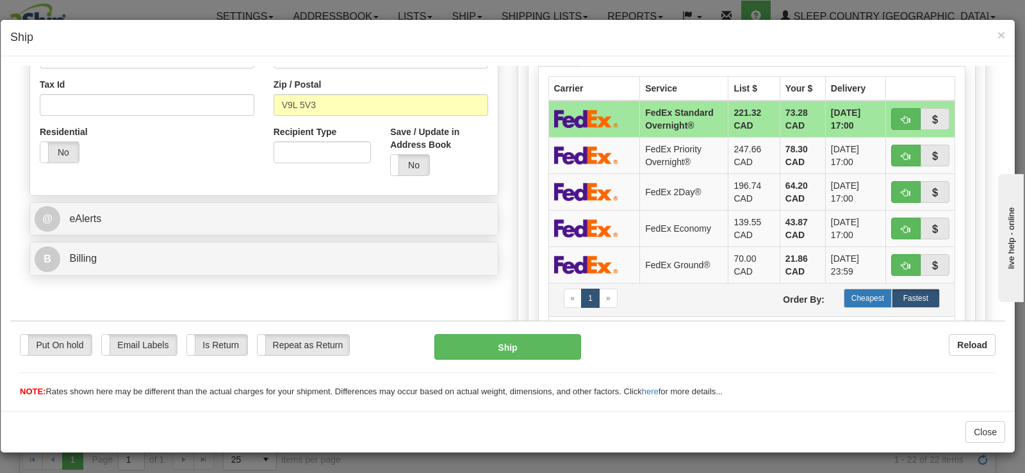
click at [858, 296] on label "Cheapest" at bounding box center [867, 297] width 48 height 19
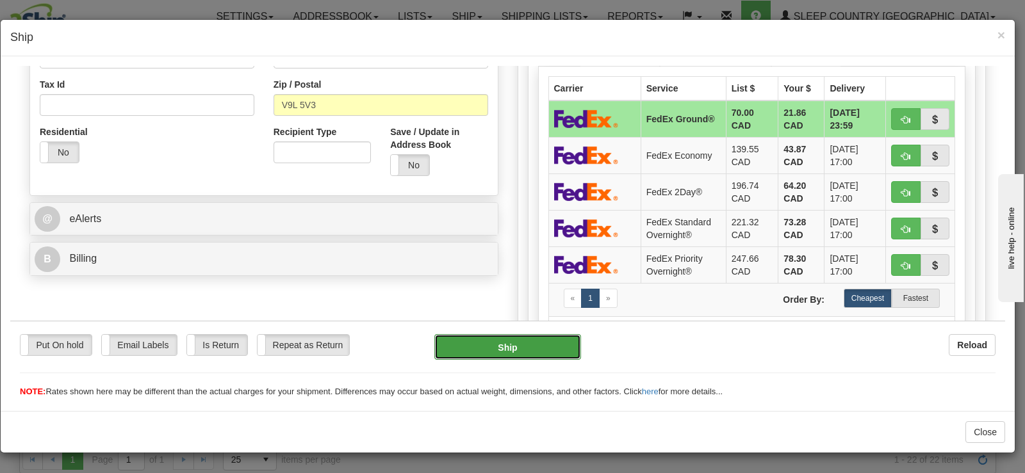
click at [484, 345] on button "Ship" at bounding box center [507, 347] width 147 height 26
type input "92"
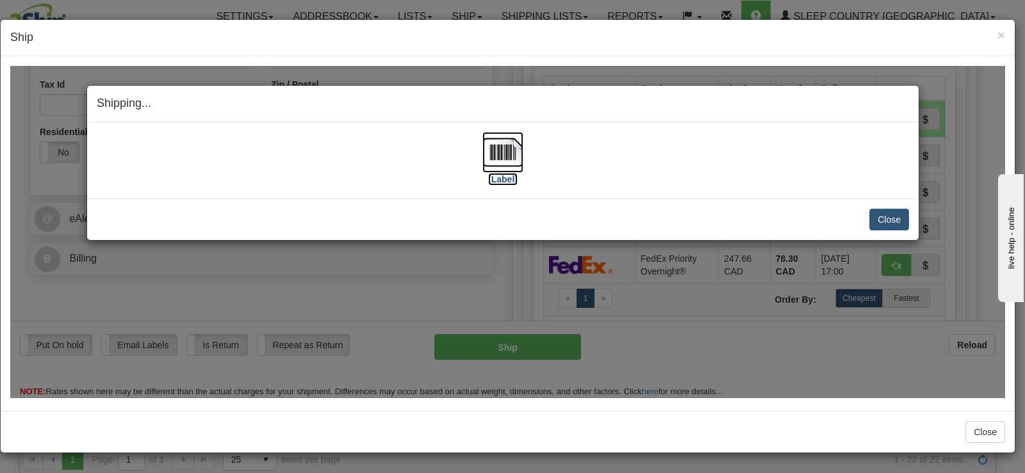
click at [487, 167] on img at bounding box center [502, 151] width 41 height 41
click at [884, 213] on button "Close" at bounding box center [889, 219] width 40 height 22
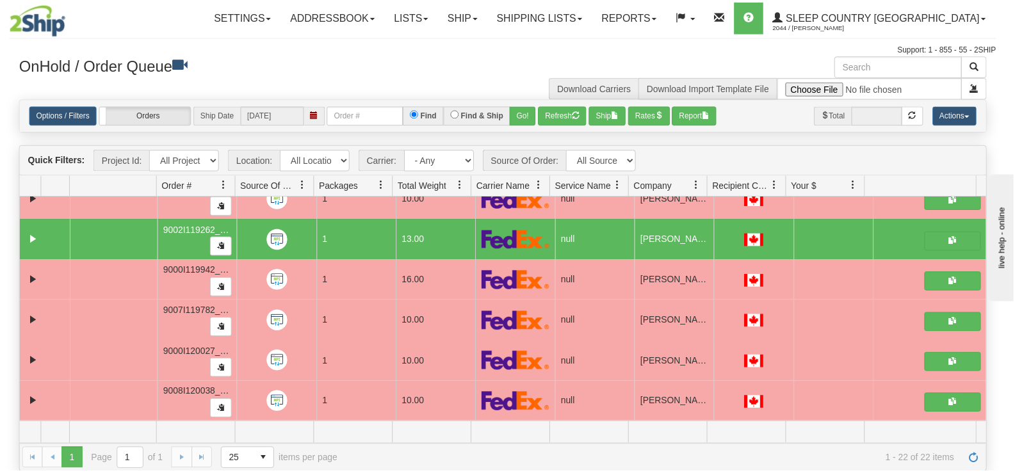
scroll to position [0, 0]
